Goal: Information Seeking & Learning: Check status

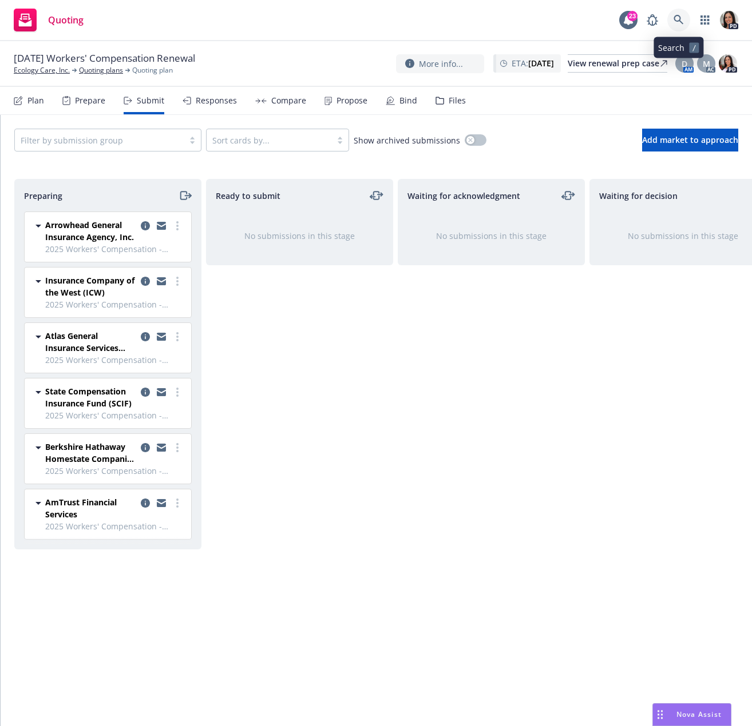
click at [680, 27] on link at bounding box center [678, 20] width 23 height 23
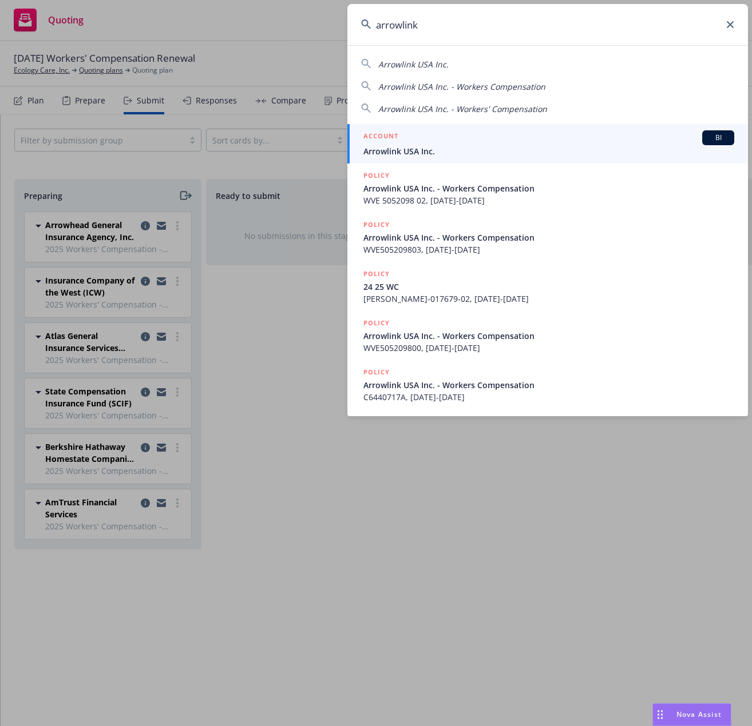
type input "arrowlink"
click at [481, 129] on link "ACCOUNT BI Arrowlink USA Inc." at bounding box center [547, 143] width 400 height 39
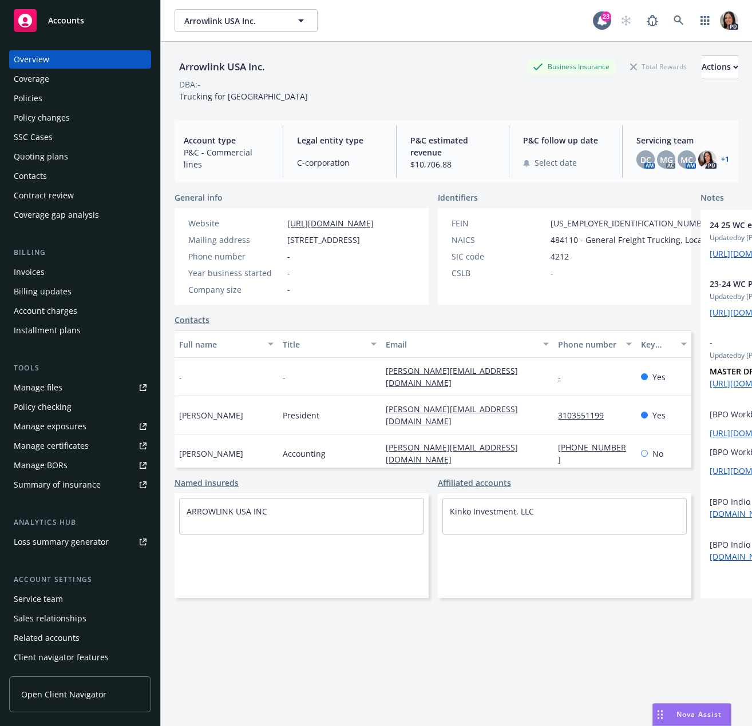
click at [60, 158] on div "Quoting plans" at bounding box center [41, 157] width 54 height 18
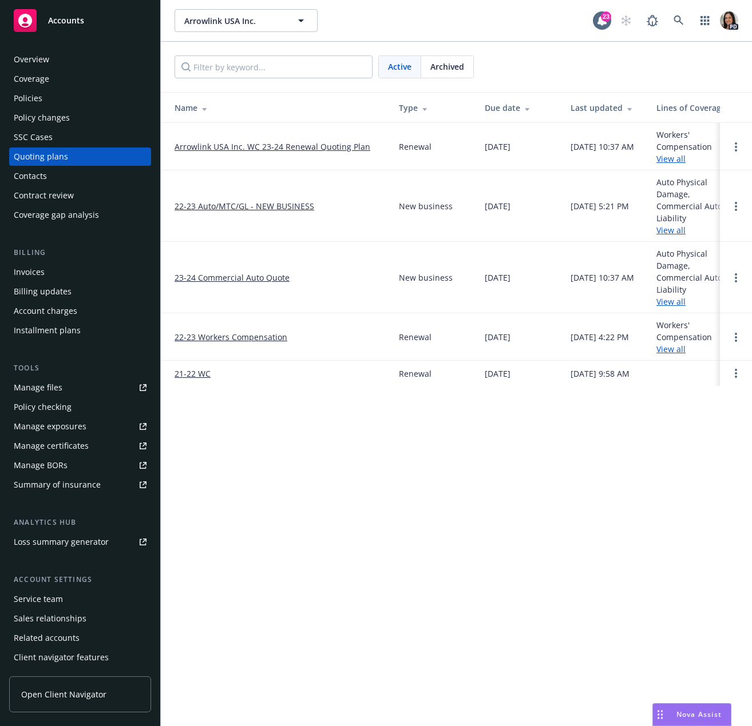
click at [312, 149] on link "Arrowlink USA Inc. WC 23-24 Renewal Quoting Plan" at bounding box center [272, 147] width 196 height 12
click at [444, 78] on div "Active Archived" at bounding box center [456, 67] width 591 height 50
click at [447, 70] on span "Archived" at bounding box center [447, 67] width 34 height 12
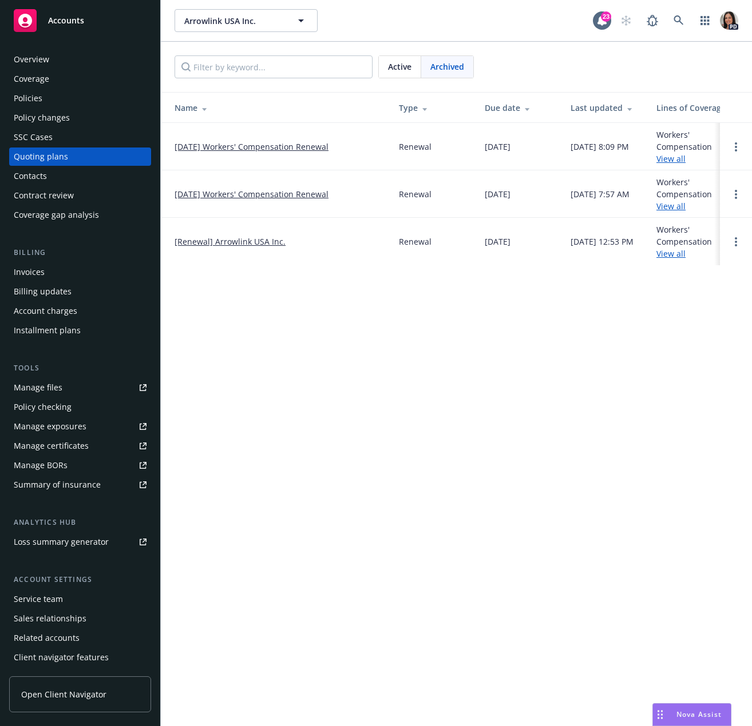
click at [248, 147] on link "[DATE] Workers' Compensation Renewal" at bounding box center [251, 147] width 154 height 12
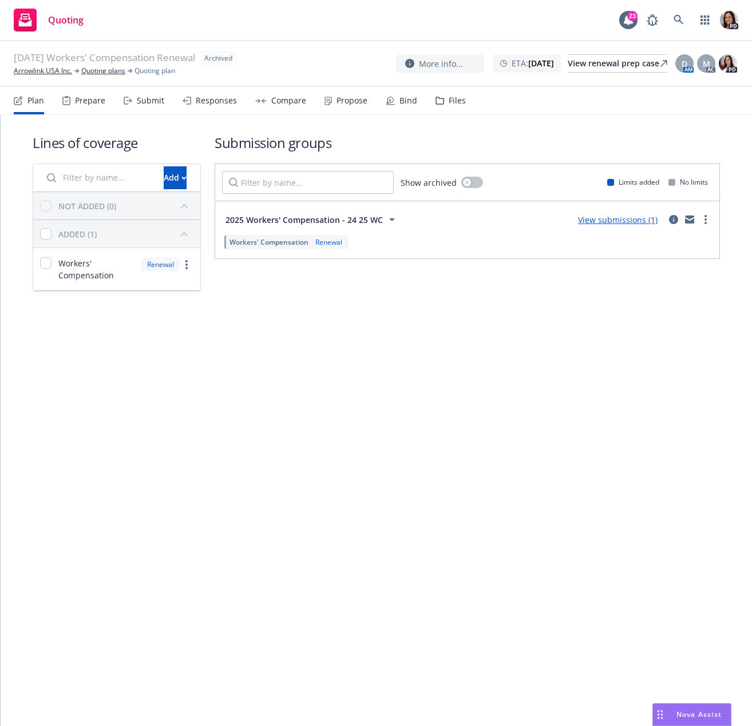
click at [231, 96] on div "Responses" at bounding box center [216, 100] width 41 height 9
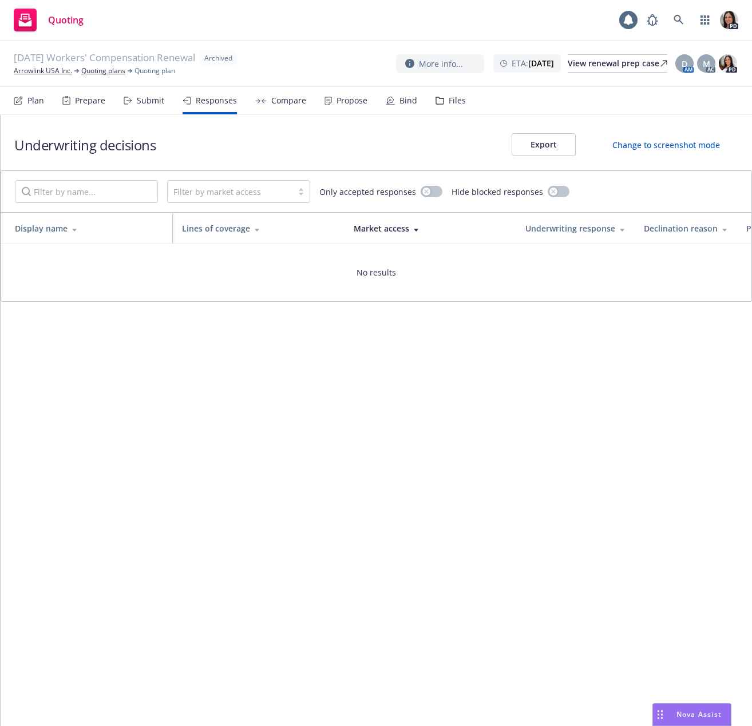
click at [154, 103] on div "Submit" at bounding box center [150, 100] width 27 height 9
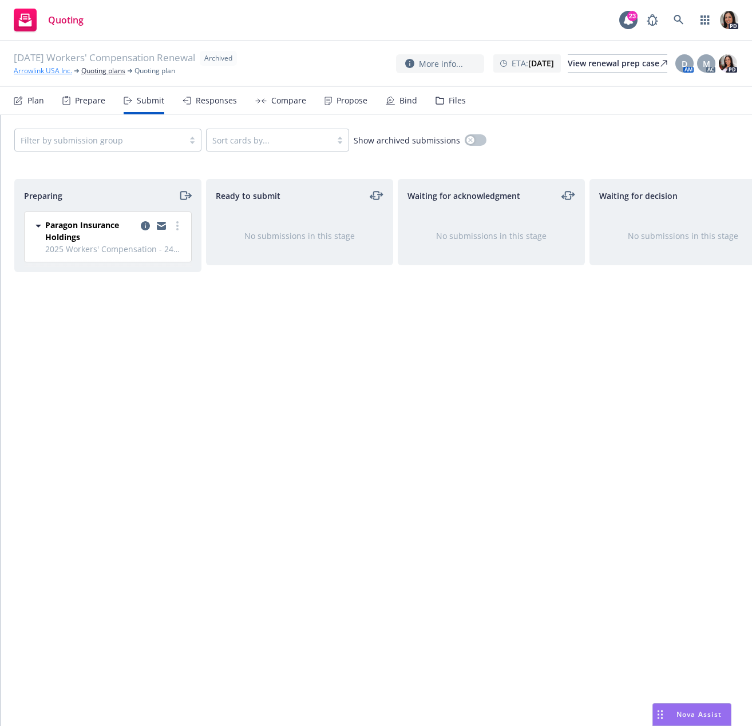
click at [59, 74] on link "Arrowlink USA Inc." at bounding box center [43, 71] width 58 height 10
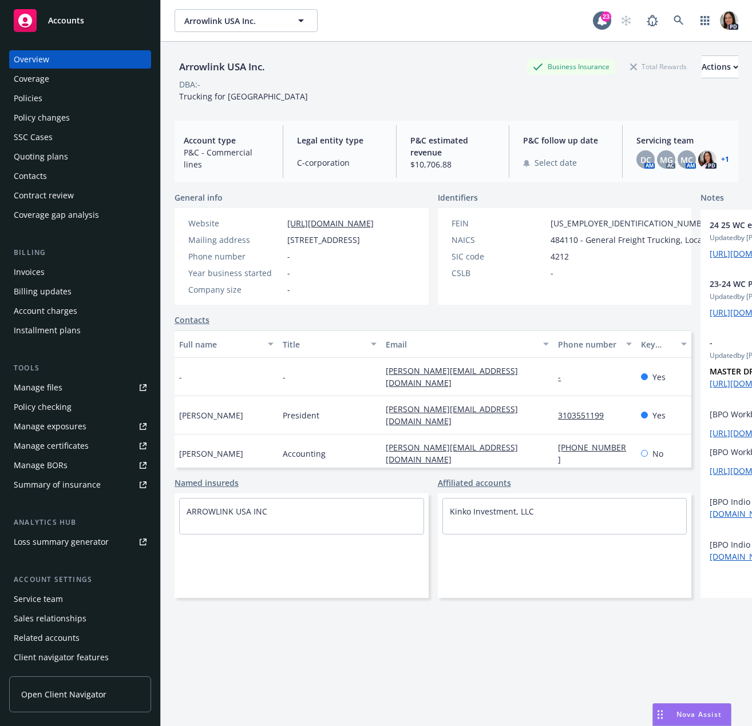
click at [62, 157] on div "Quoting plans" at bounding box center [41, 157] width 54 height 18
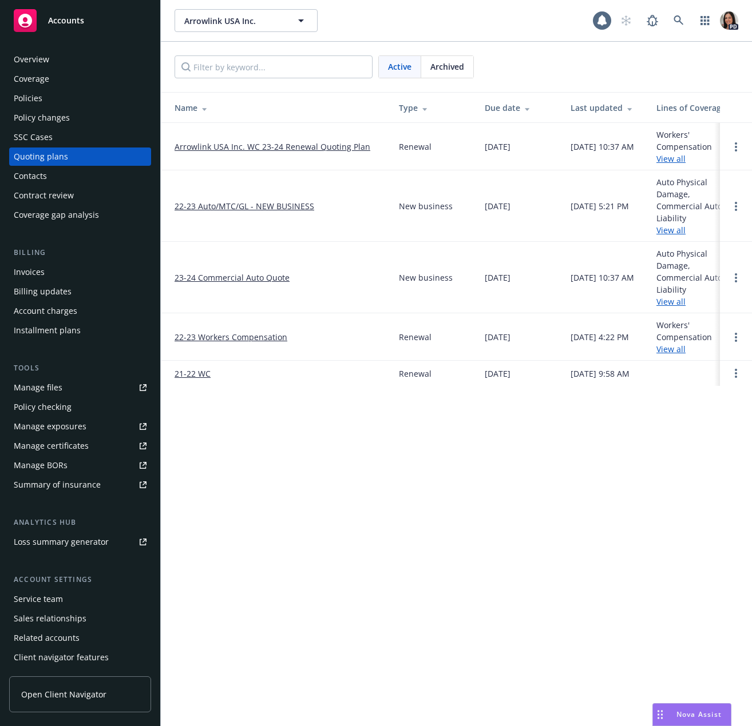
click at [456, 65] on span "Archived" at bounding box center [447, 67] width 34 height 12
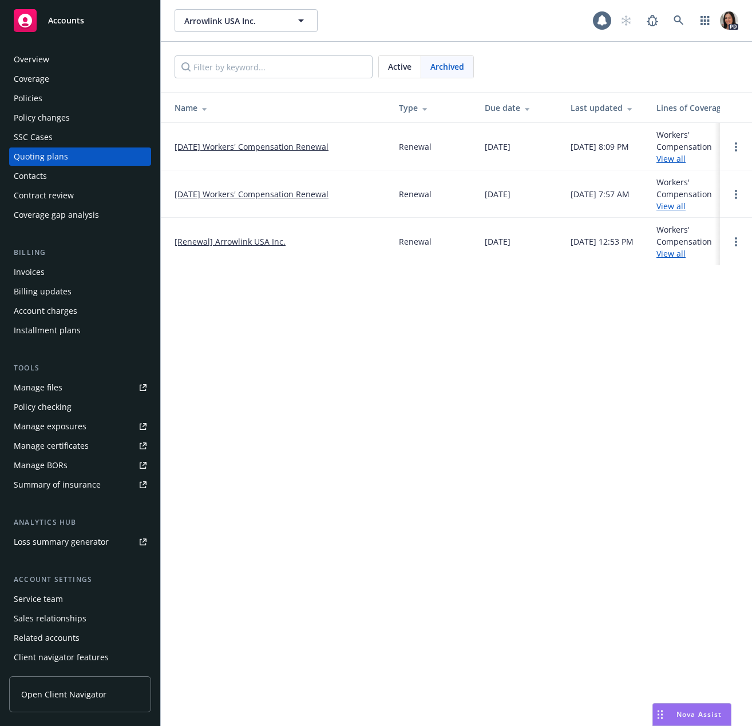
click at [257, 198] on link "[DATE] Workers' Compensation Renewal" at bounding box center [251, 194] width 154 height 12
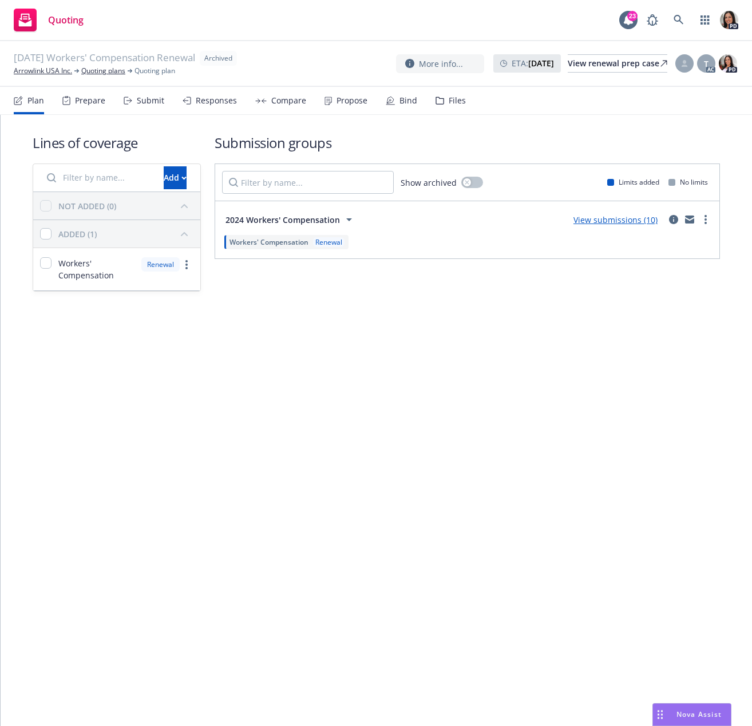
click at [137, 102] on div "Submit" at bounding box center [150, 100] width 27 height 9
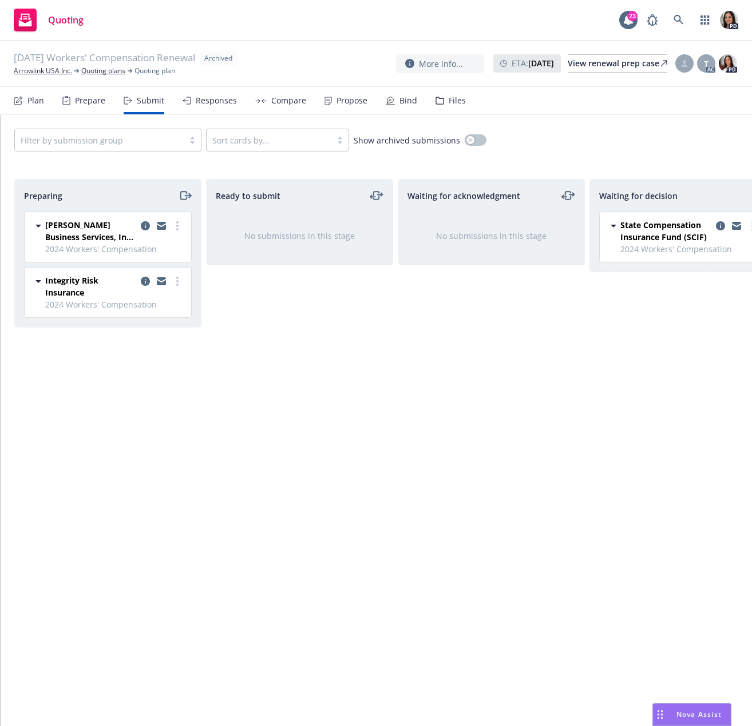
click at [231, 105] on div "Responses" at bounding box center [216, 100] width 41 height 9
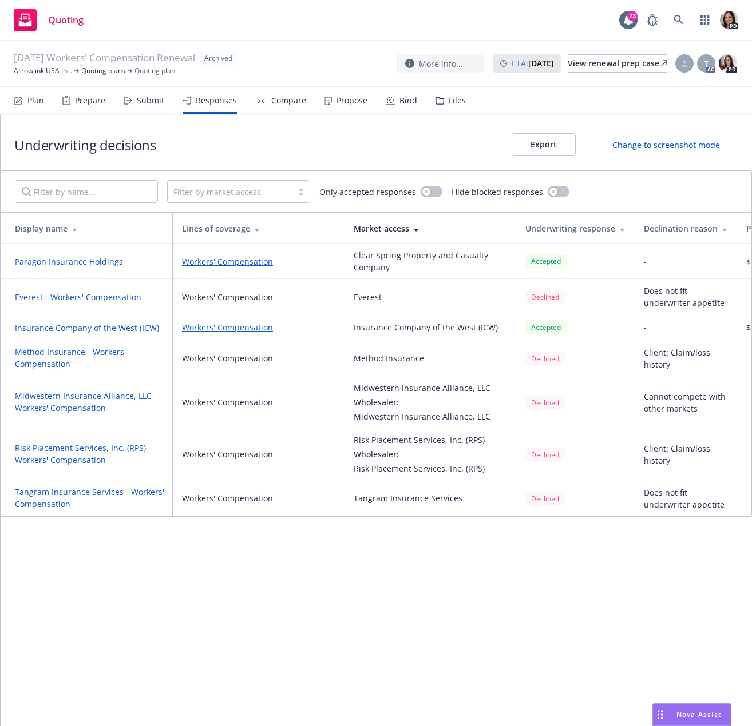
click at [404, 584] on div "Underwriting decisions Export Change to screenshot mode Filter by market access…" at bounding box center [376, 420] width 751 height 611
drag, startPoint x: 672, startPoint y: 706, endPoint x: 528, endPoint y: 616, distance: 169.8
click at [664, 697] on body "Quoting 23 PD 12/01/24 Workers' Compensation Renewal Archived Arrowlink USA Inc…" at bounding box center [376, 406] width 752 height 812
click at [644, 394] on div "Cannot compete with other markets" at bounding box center [686, 403] width 84 height 24
drag, startPoint x: 521, startPoint y: 28, endPoint x: 559, endPoint y: 18, distance: 39.5
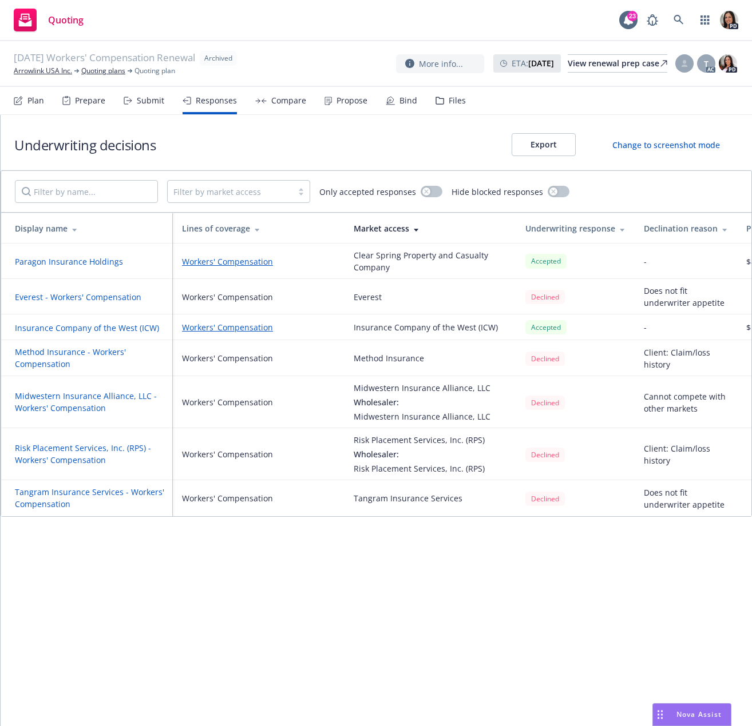
click at [525, 24] on div "Quoting 23 PD" at bounding box center [376, 20] width 752 height 41
click at [673, 14] on span at bounding box center [678, 20] width 23 height 23
click at [684, 15] on link at bounding box center [678, 20] width 23 height 23
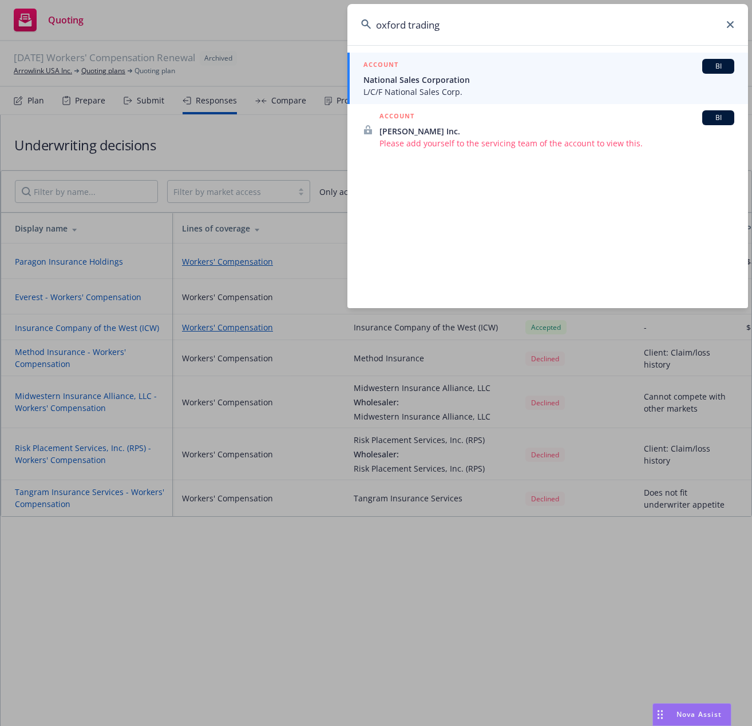
type input "oxford trading"
drag, startPoint x: 484, startPoint y: 70, endPoint x: 499, endPoint y: 93, distance: 27.5
click at [484, 70] on div "ACCOUNT BI" at bounding box center [548, 66] width 371 height 15
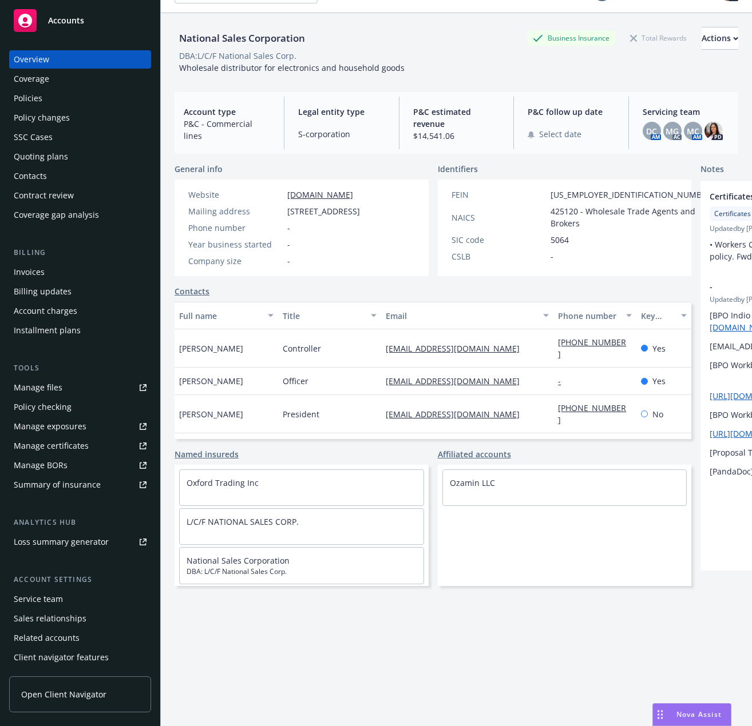
scroll to position [42, 0]
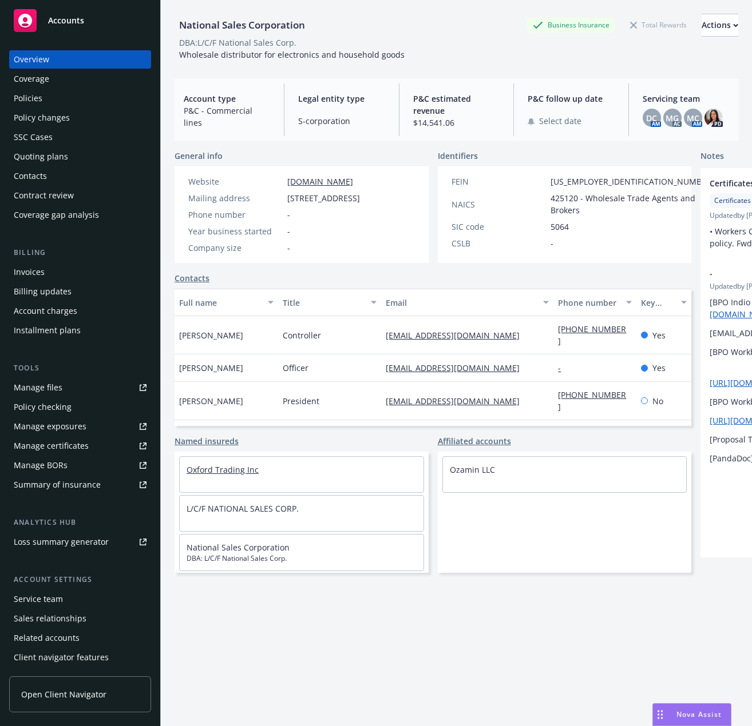
click at [228, 475] on link "Oxford Trading Inc" at bounding box center [222, 469] width 72 height 11
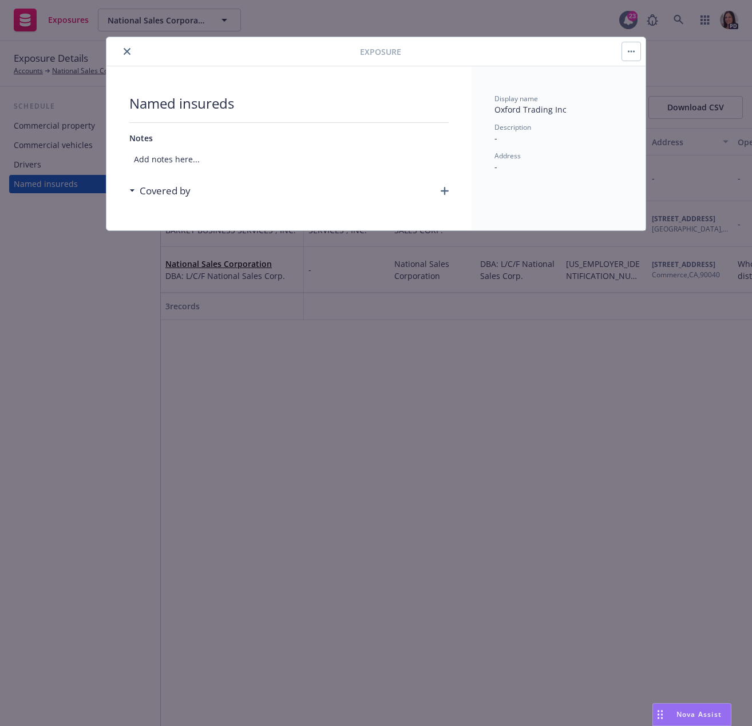
drag, startPoint x: 120, startPoint y: 59, endPoint x: 121, endPoint y: 53, distance: 6.5
click at [121, 58] on div "Exposure" at bounding box center [375, 51] width 539 height 29
click at [121, 53] on button "close" at bounding box center [127, 52] width 14 height 14
